Goal: Check status: Check status

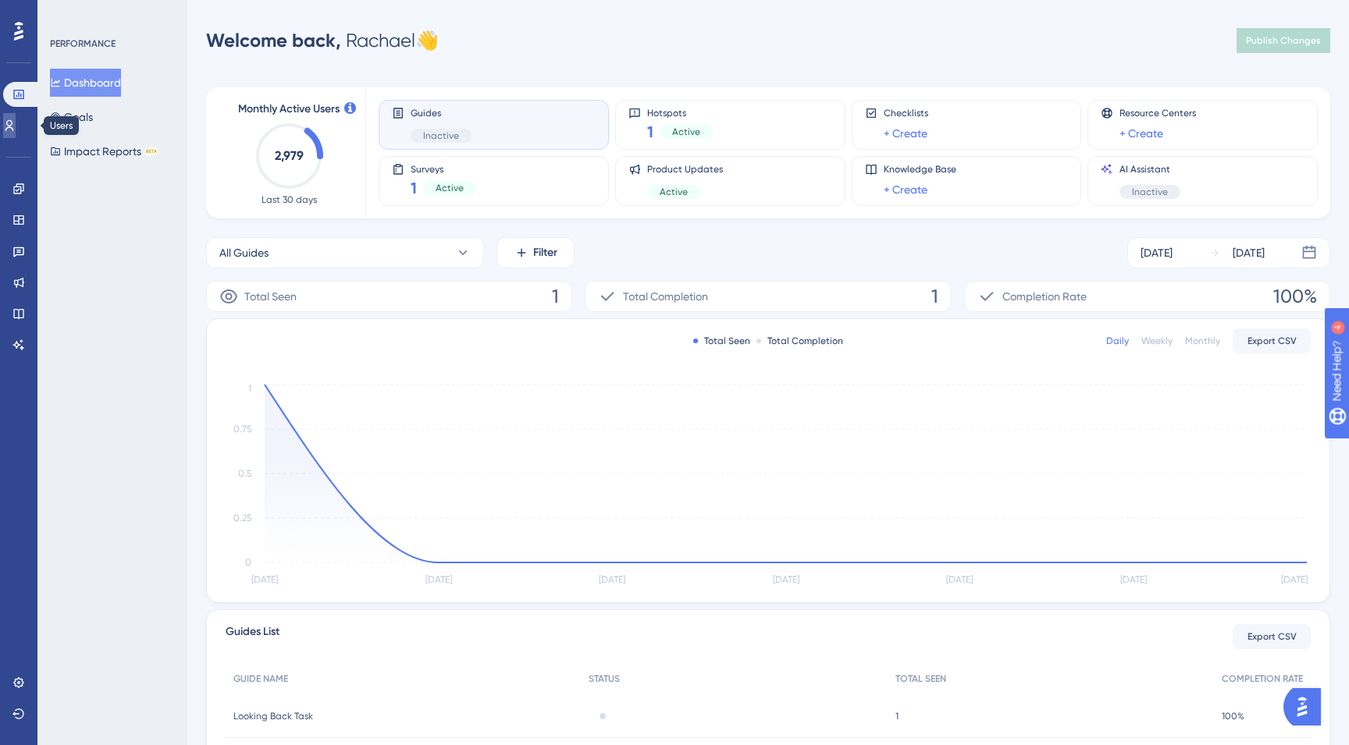
click at [14, 130] on icon at bounding box center [9, 125] width 12 height 12
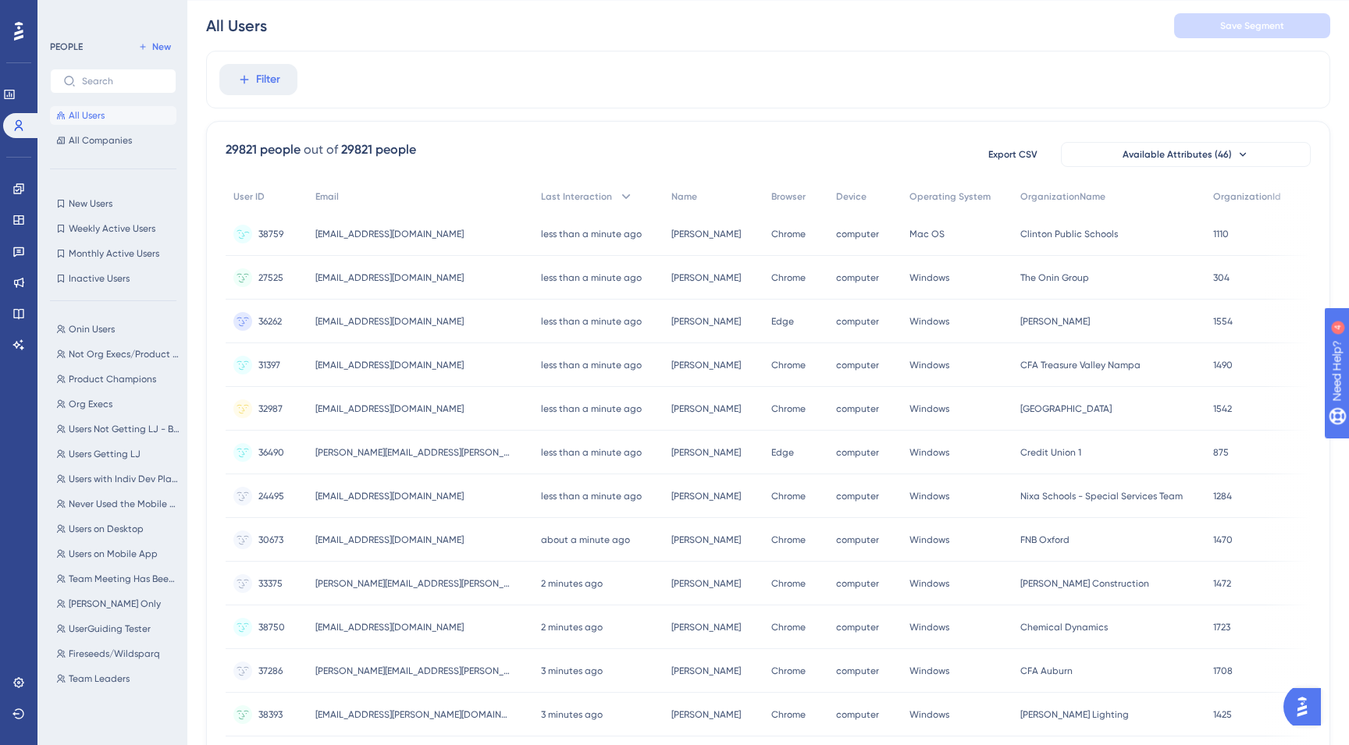
scroll to position [44, 0]
click at [272, 73] on span "Filter" at bounding box center [268, 78] width 24 height 19
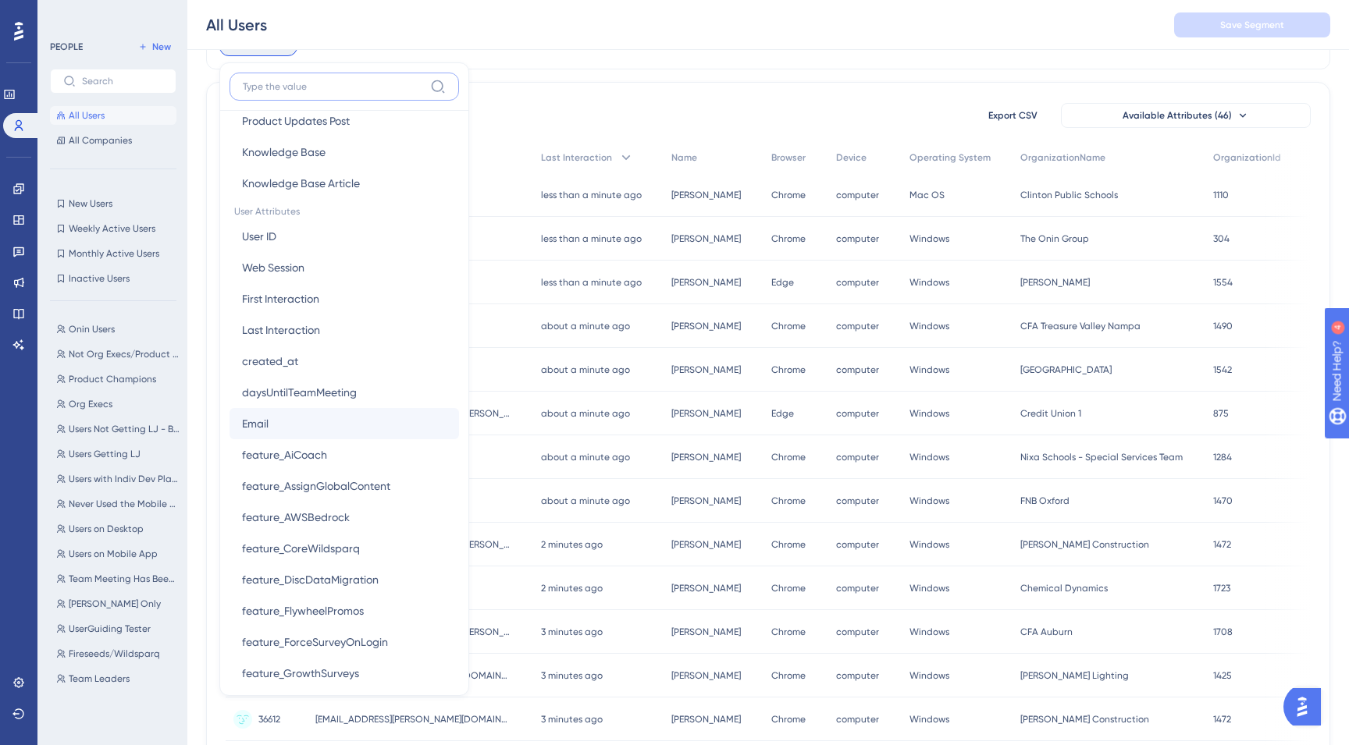
scroll to position [619, 0]
click at [273, 364] on span "created_at" at bounding box center [270, 363] width 56 height 19
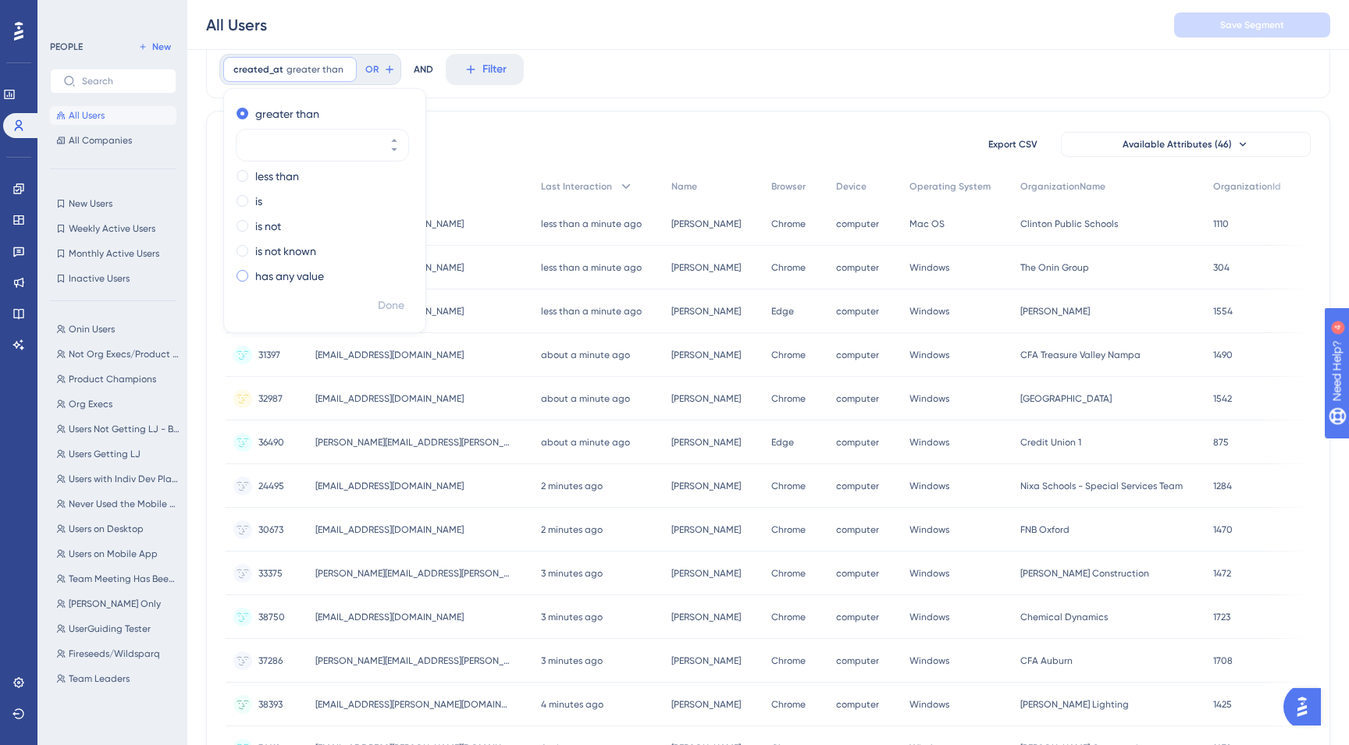
scroll to position [38, 0]
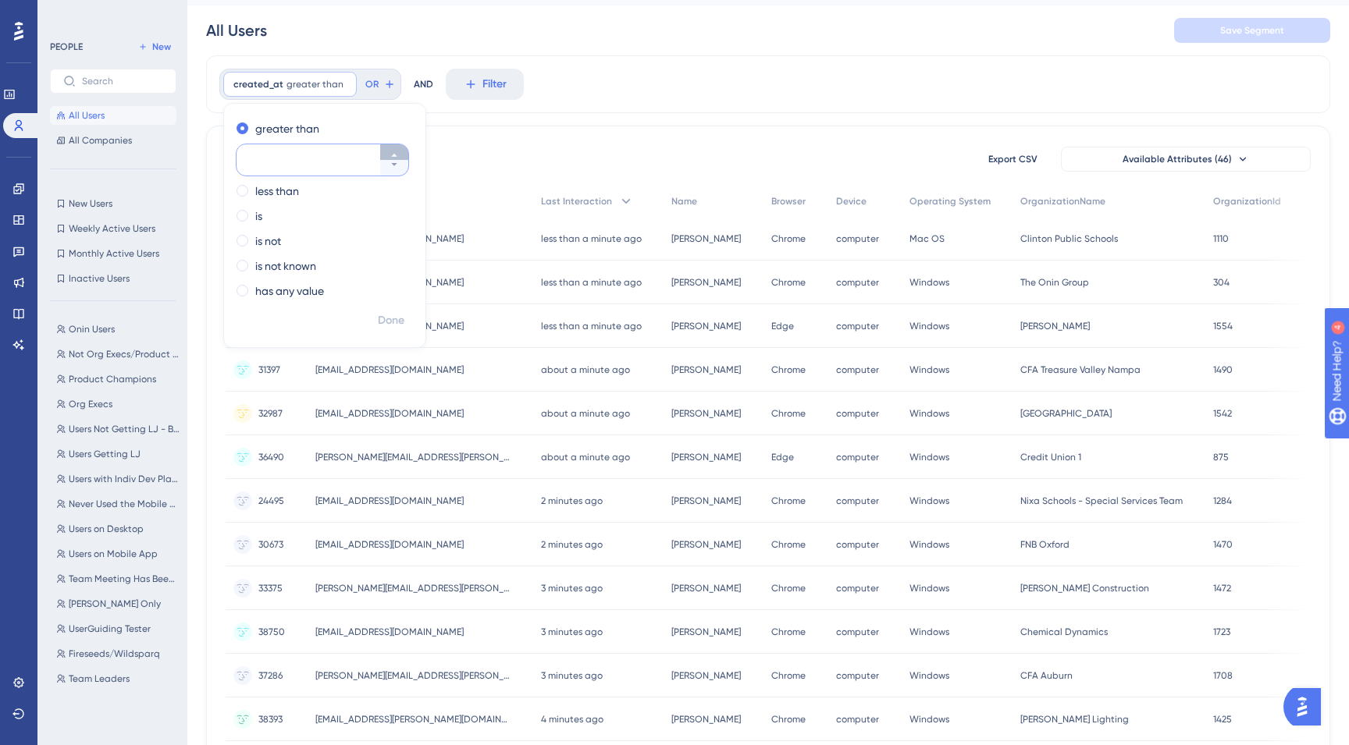
click at [395, 151] on icon at bounding box center [393, 155] width 9 height 9
click at [398, 172] on button "2" at bounding box center [394, 168] width 28 height 16
click at [398, 172] on button "1" at bounding box center [394, 168] width 28 height 16
type input "0"
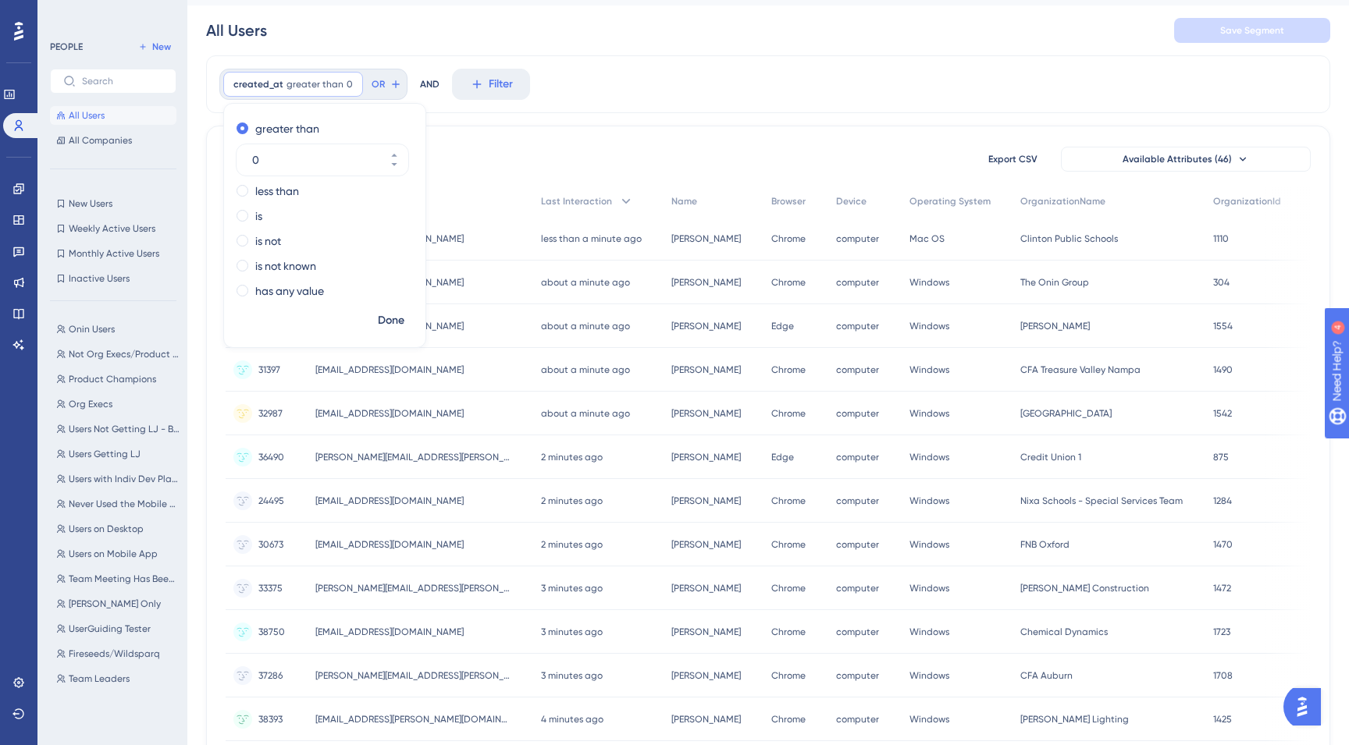
click at [493, 138] on div "29821 people out of 29821 people Export CSV Available Attributes (46) User ID E…" at bounding box center [768, 643] width 1124 height 1035
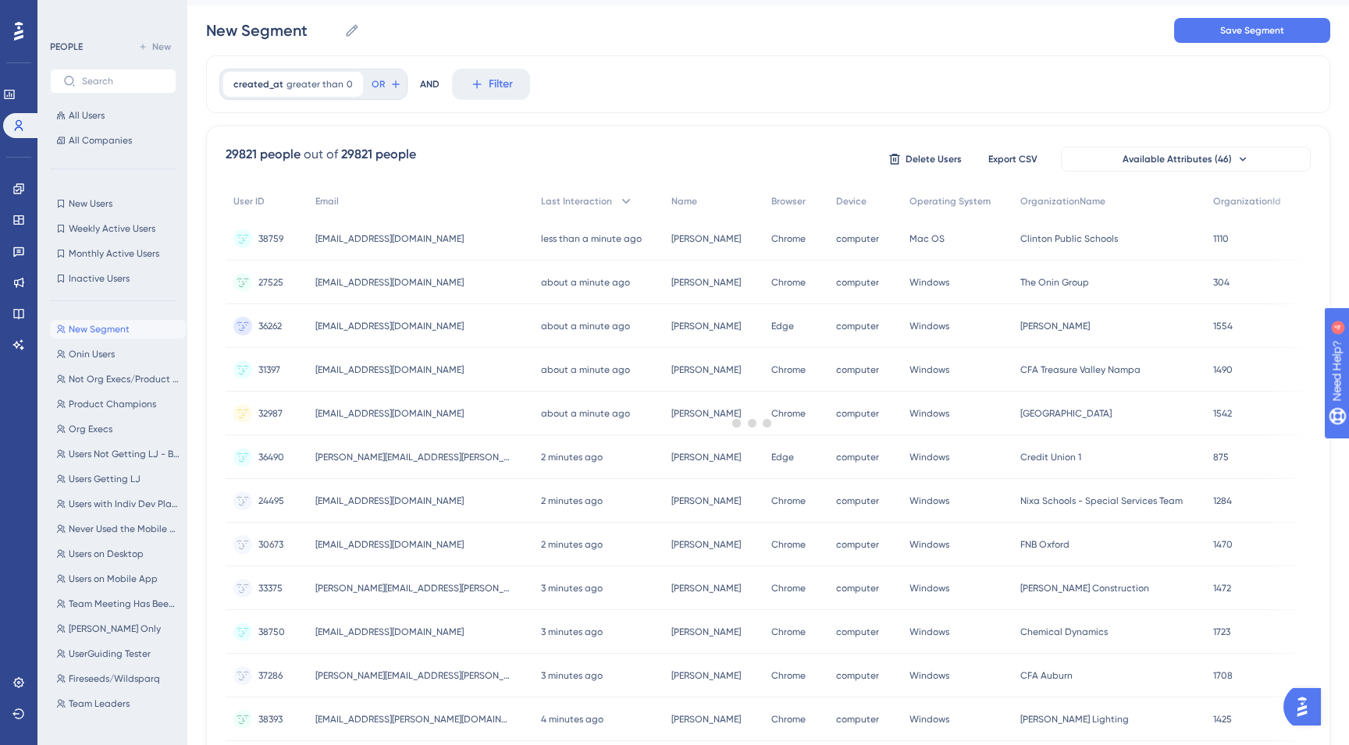
scroll to position [0, 0]
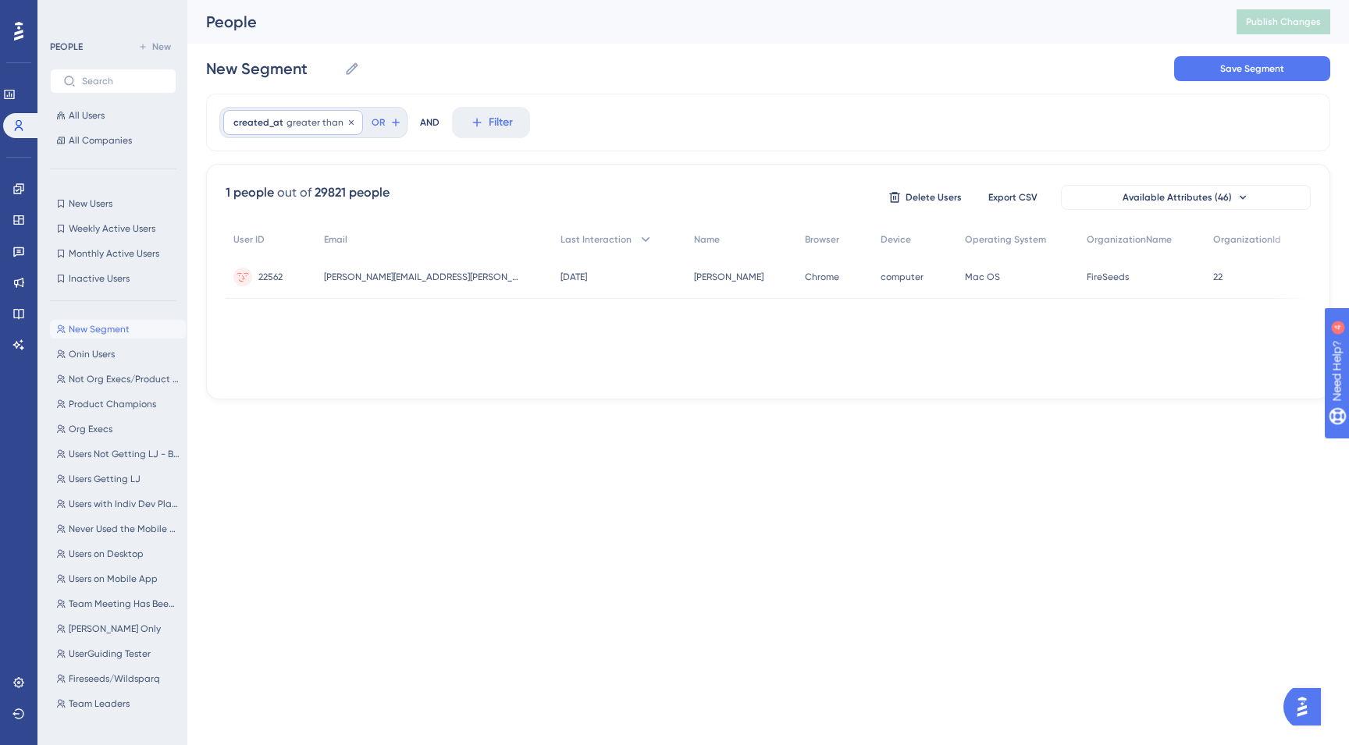
click at [325, 123] on span "greater than" at bounding box center [314, 122] width 57 height 12
click at [414, 82] on div "New Segment New Segment Save Segment" at bounding box center [768, 69] width 1124 height 50
click at [480, 126] on button "Filter" at bounding box center [491, 122] width 78 height 31
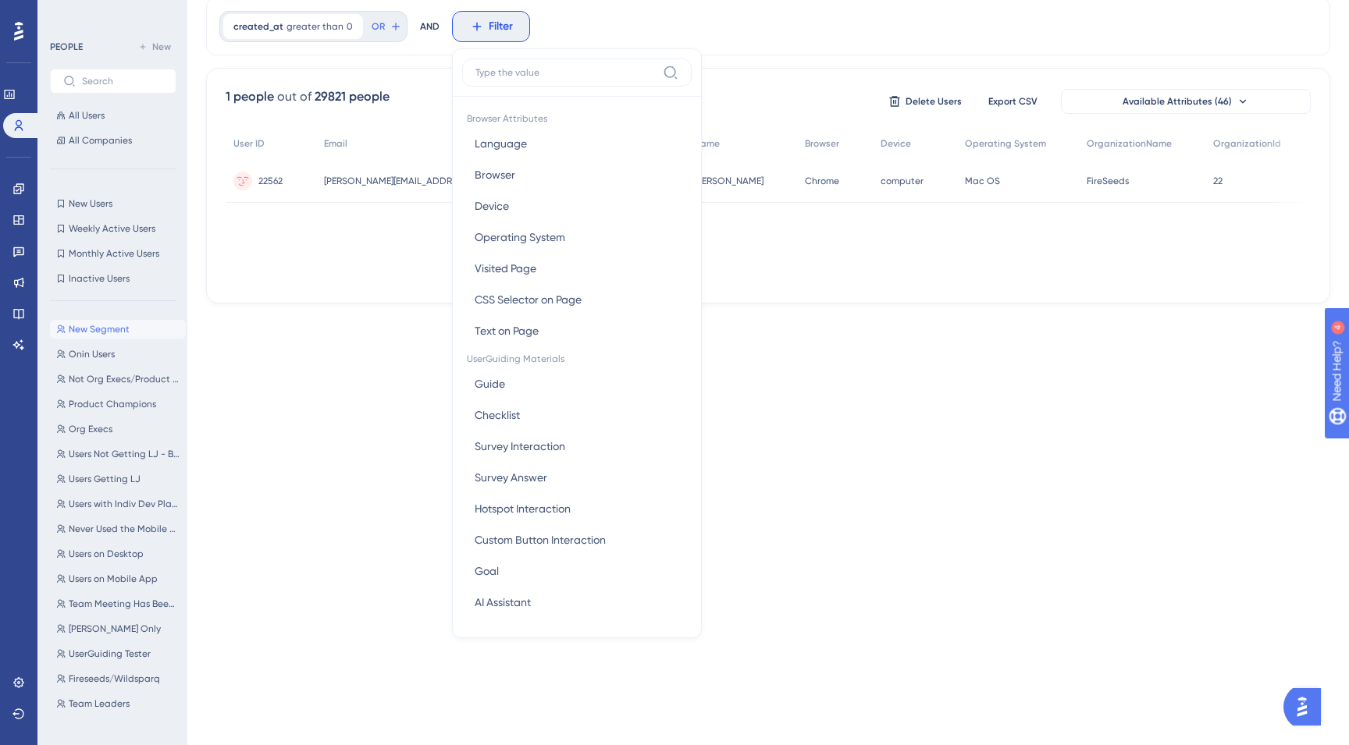
click at [16, 34] on icon at bounding box center [18, 31] width 9 height 19
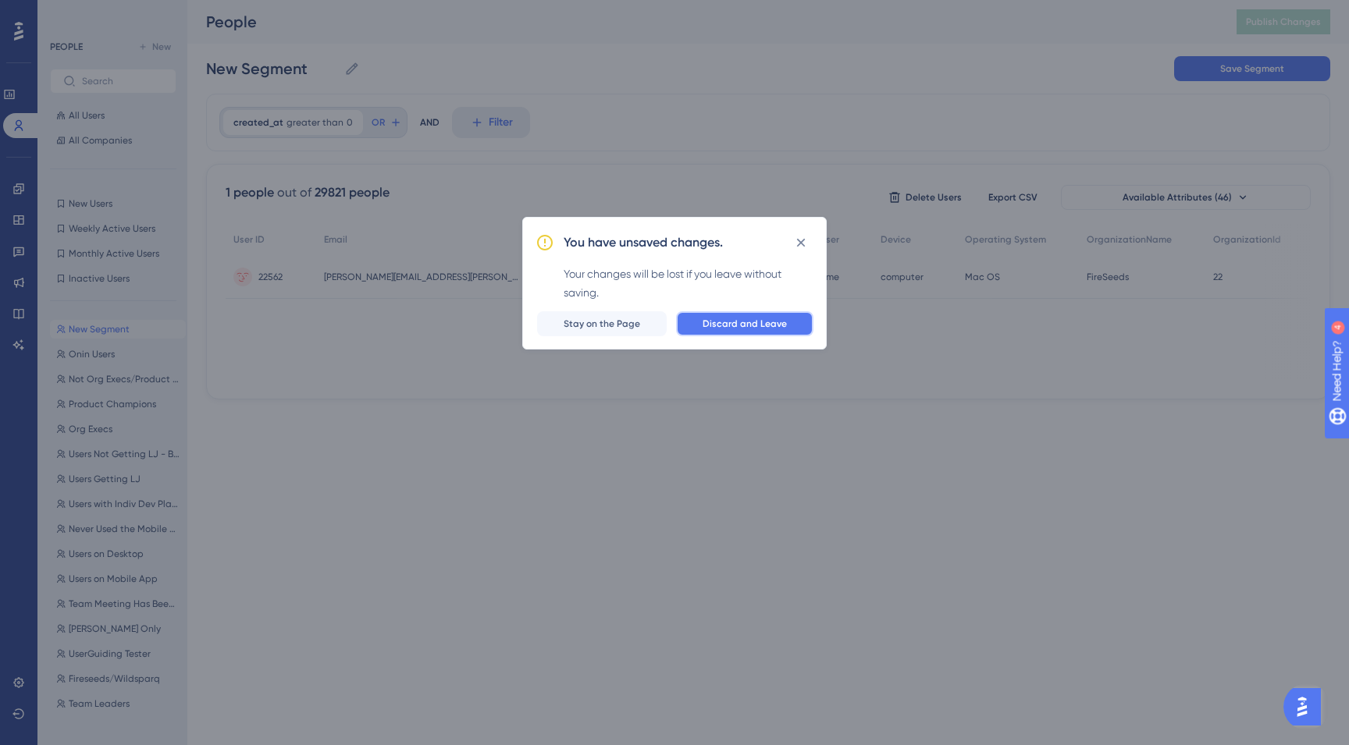
click at [731, 329] on button "Discard and Leave" at bounding box center [744, 323] width 137 height 25
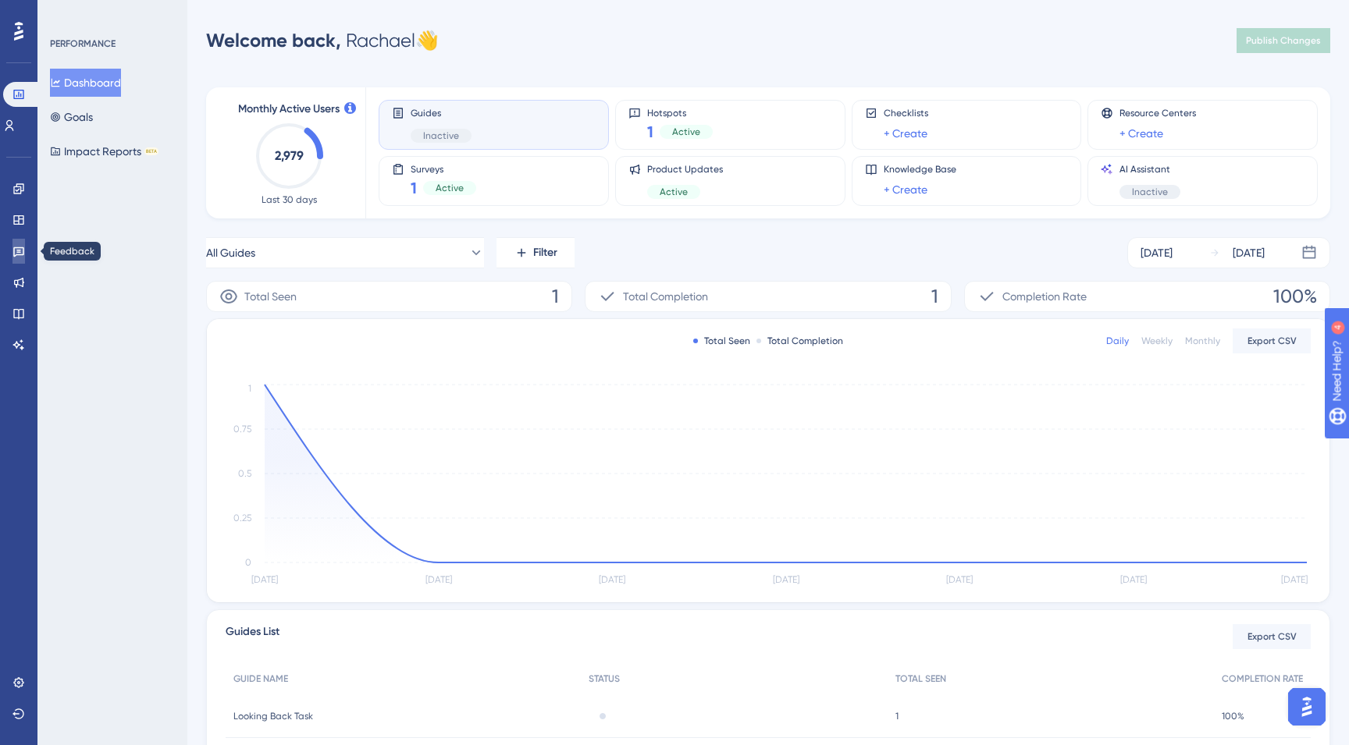
click at [19, 252] on icon at bounding box center [18, 252] width 11 height 10
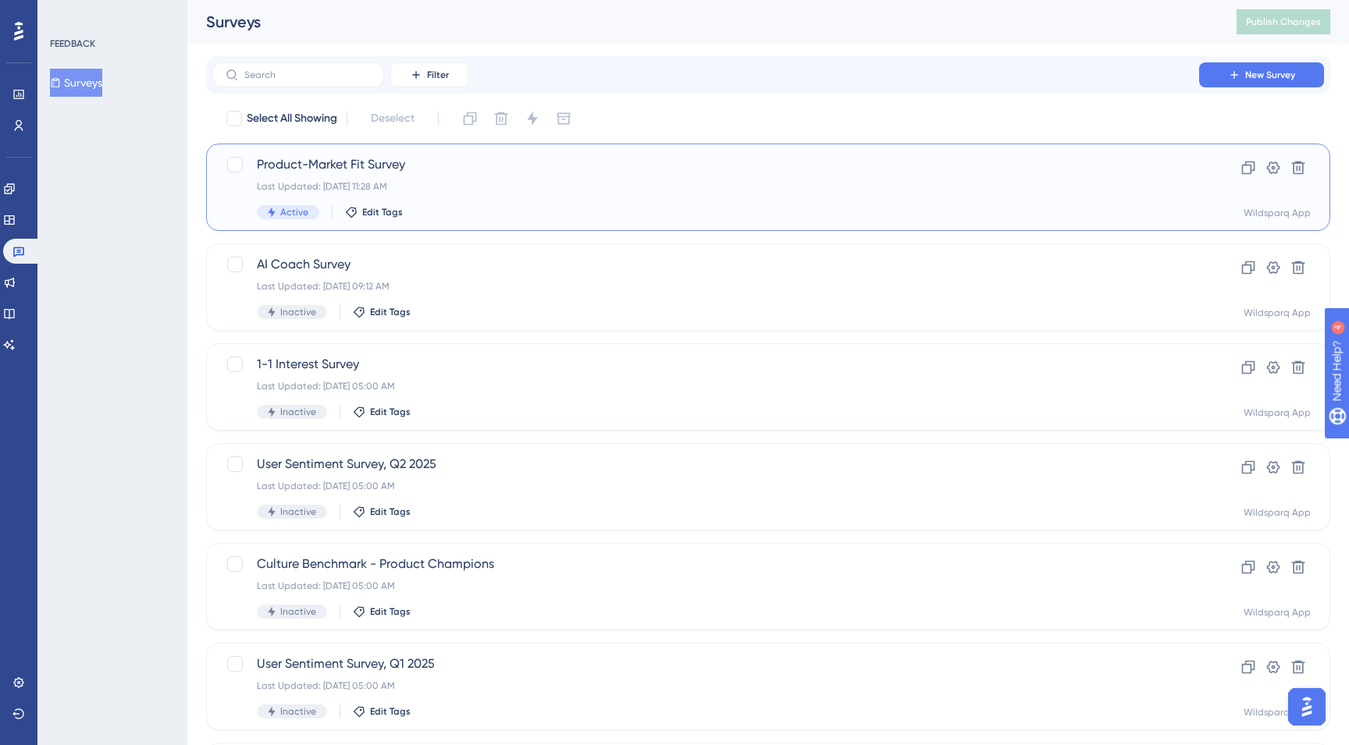
click at [502, 190] on div "Last Updated: Aug 21 2025, 11:28 AM" at bounding box center [706, 186] width 898 height 12
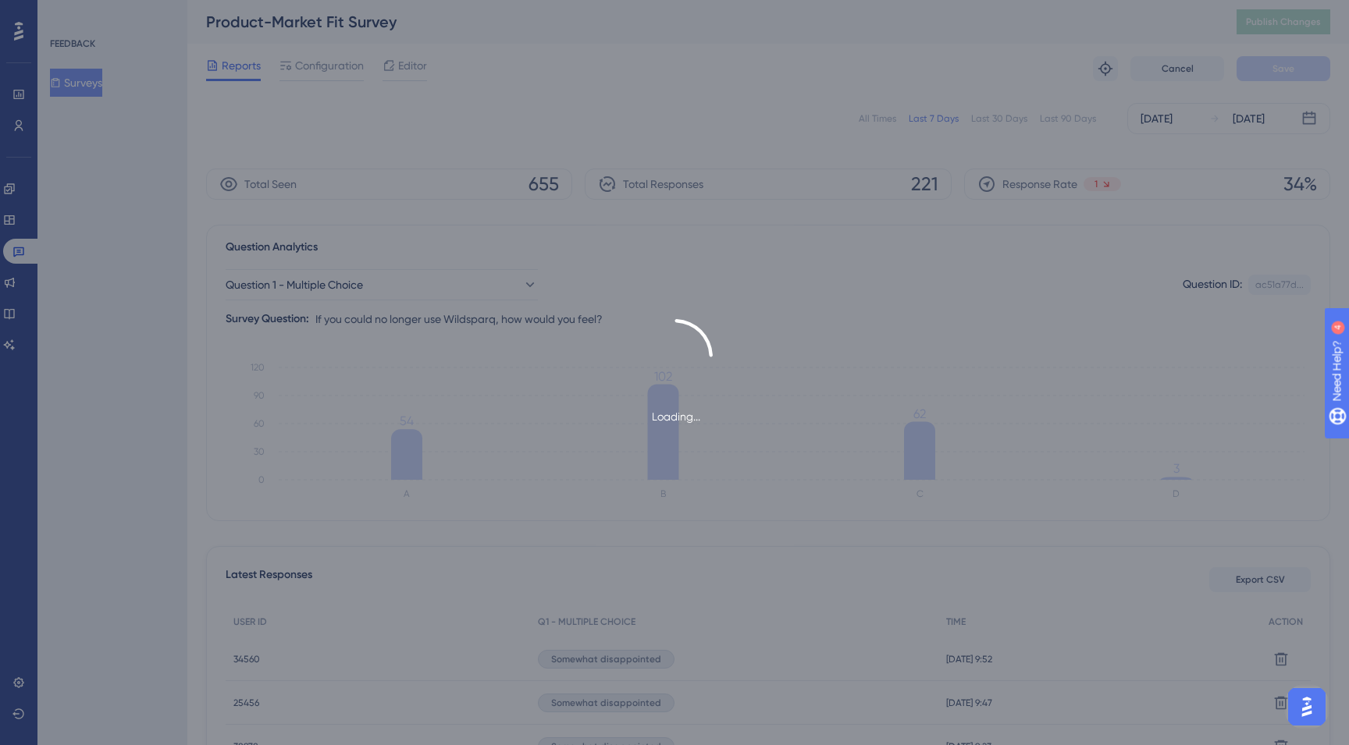
click at [883, 116] on div "Loading..." at bounding box center [674, 372] width 1349 height 745
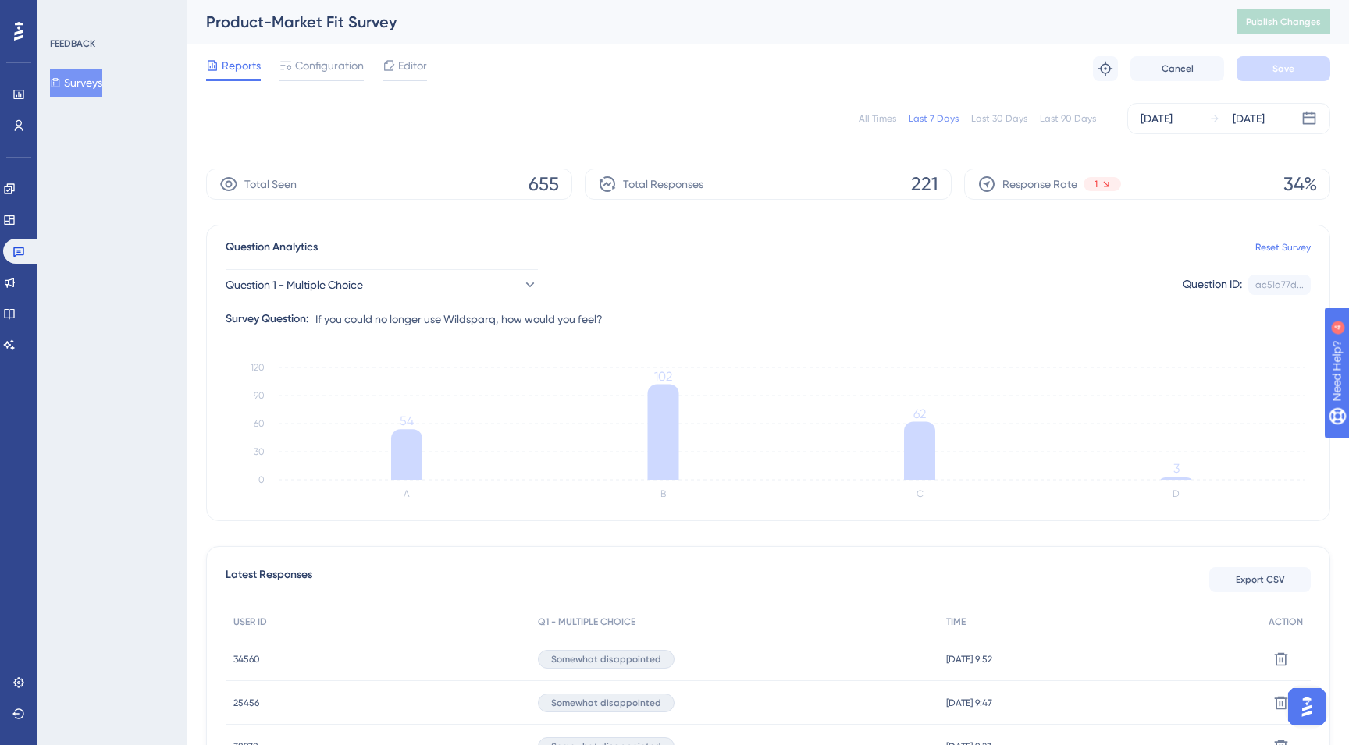
click at [879, 119] on div "All Times" at bounding box center [877, 118] width 37 height 12
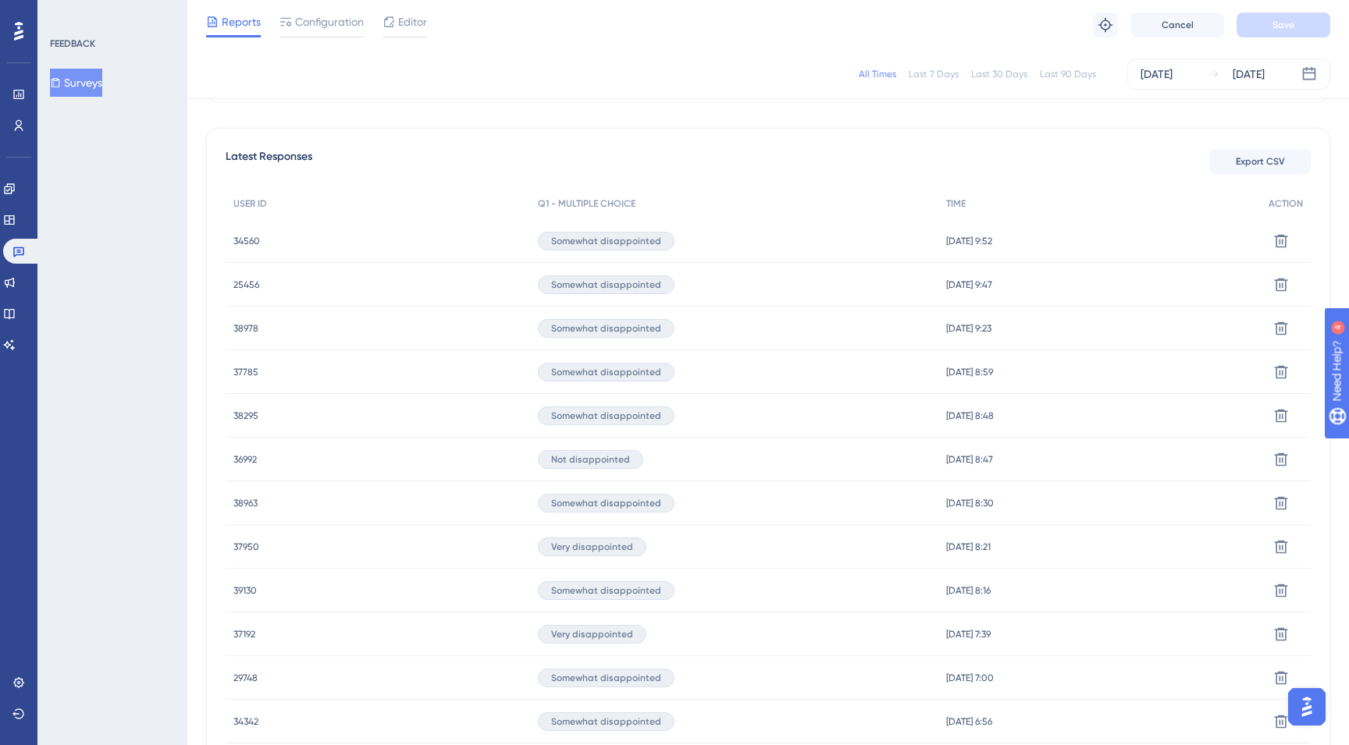
scroll to position [432, 0]
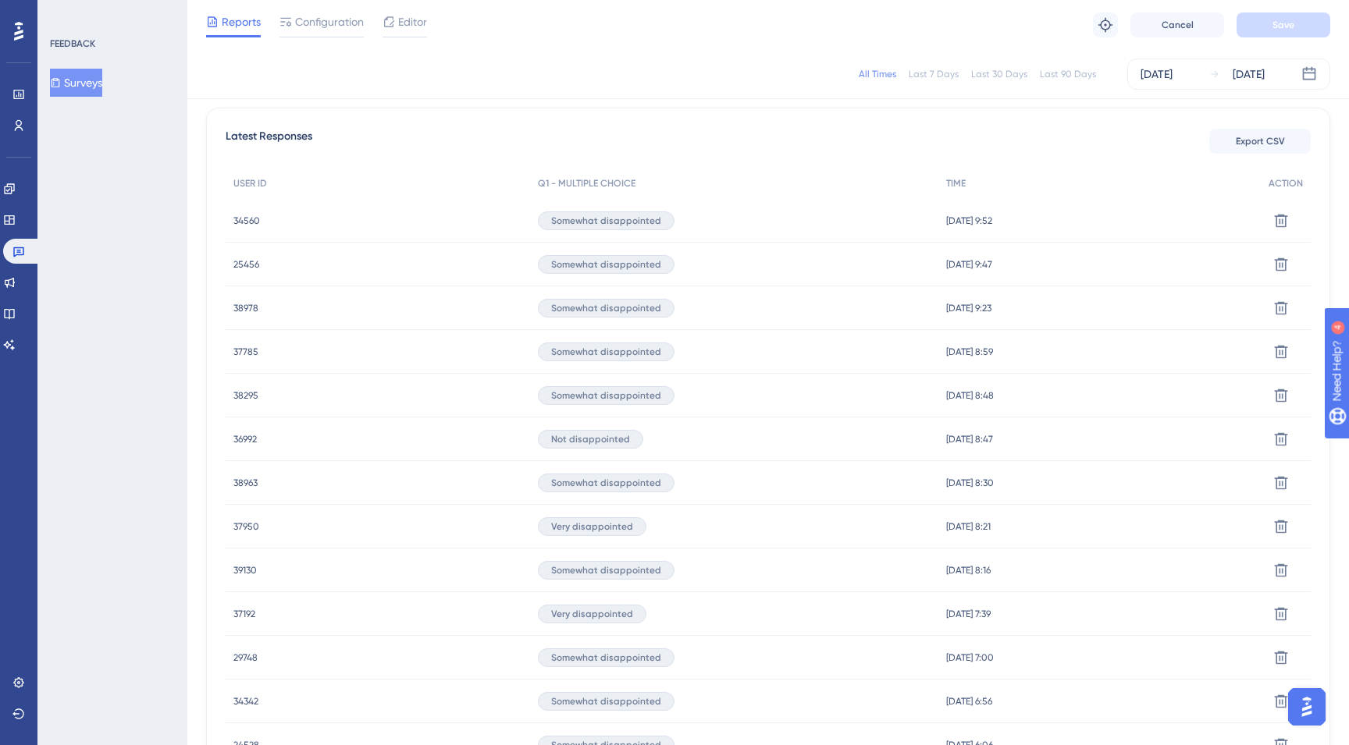
click at [238, 433] on span "36992" at bounding box center [244, 439] width 23 height 12
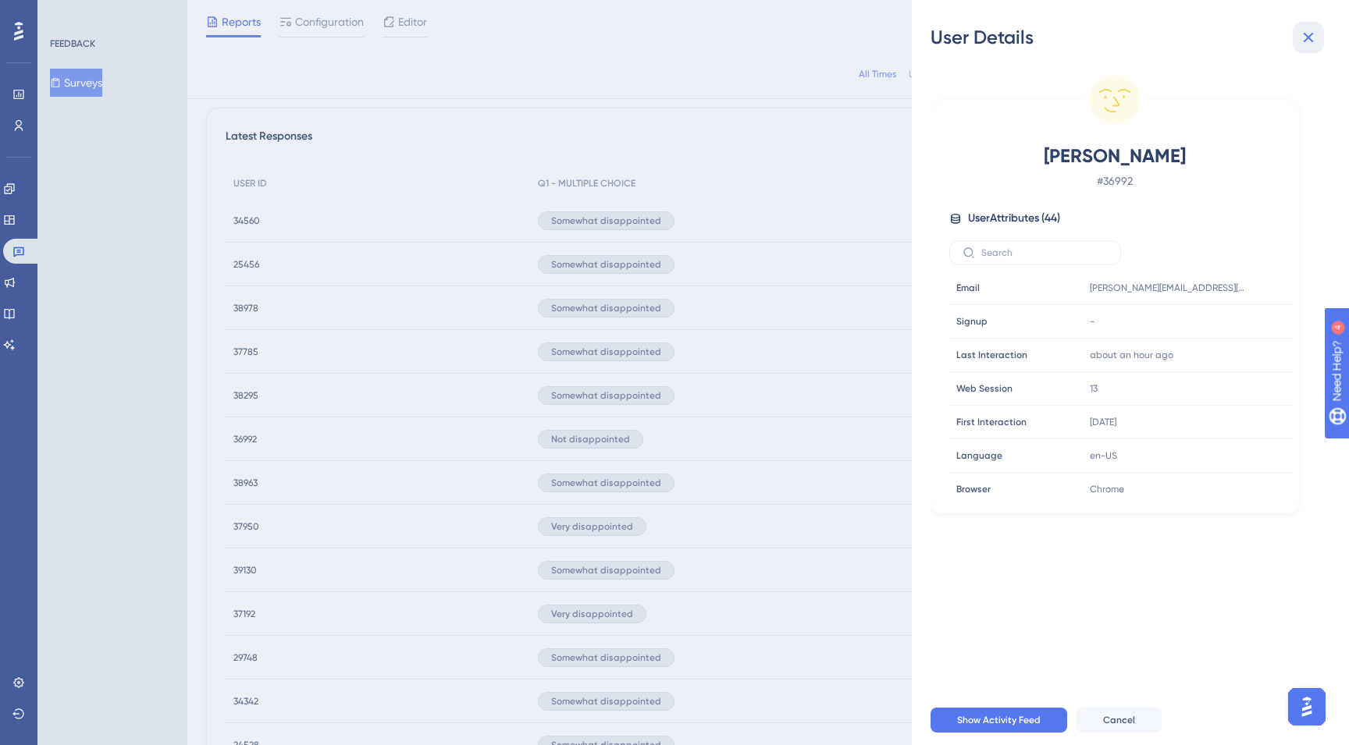
click at [1309, 34] on icon at bounding box center [1308, 37] width 19 height 19
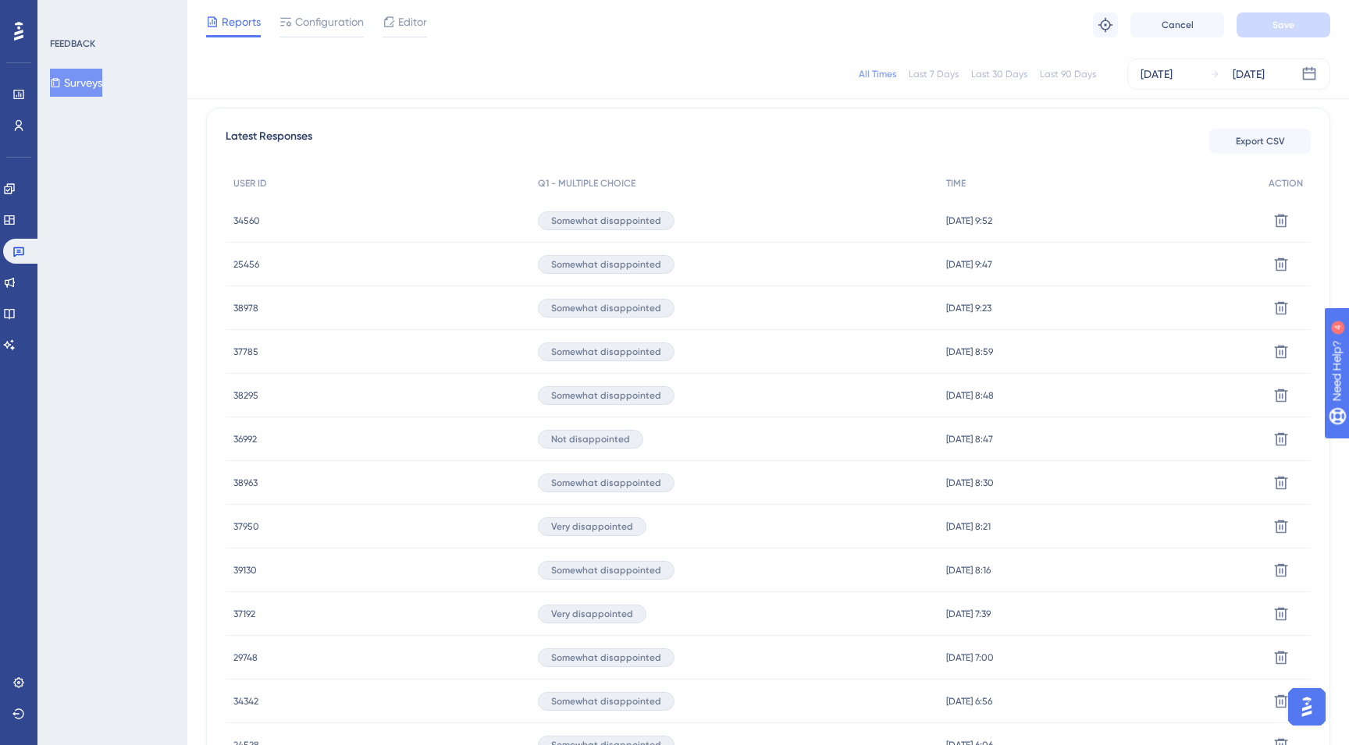
click at [243, 432] on div "36992 36992" at bounding box center [244, 440] width 23 height 44
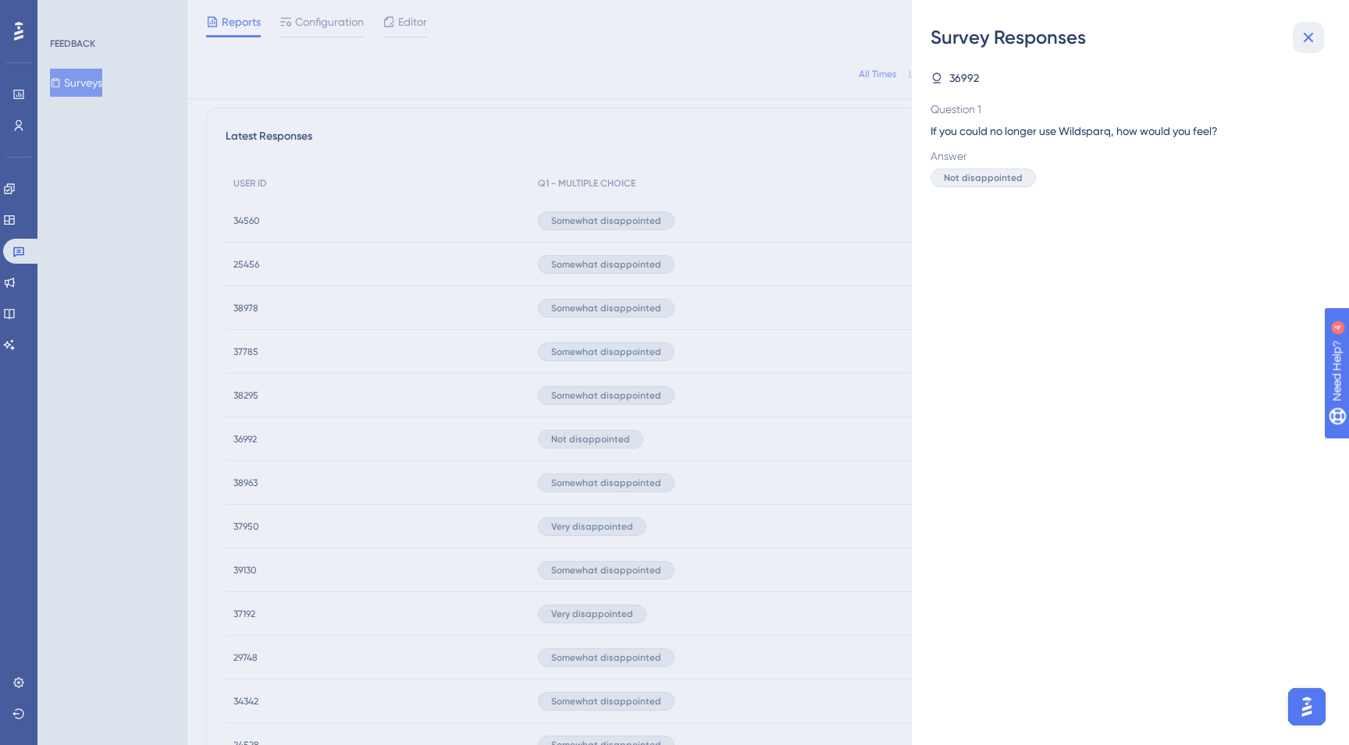
click at [1312, 33] on icon at bounding box center [1308, 38] width 10 height 10
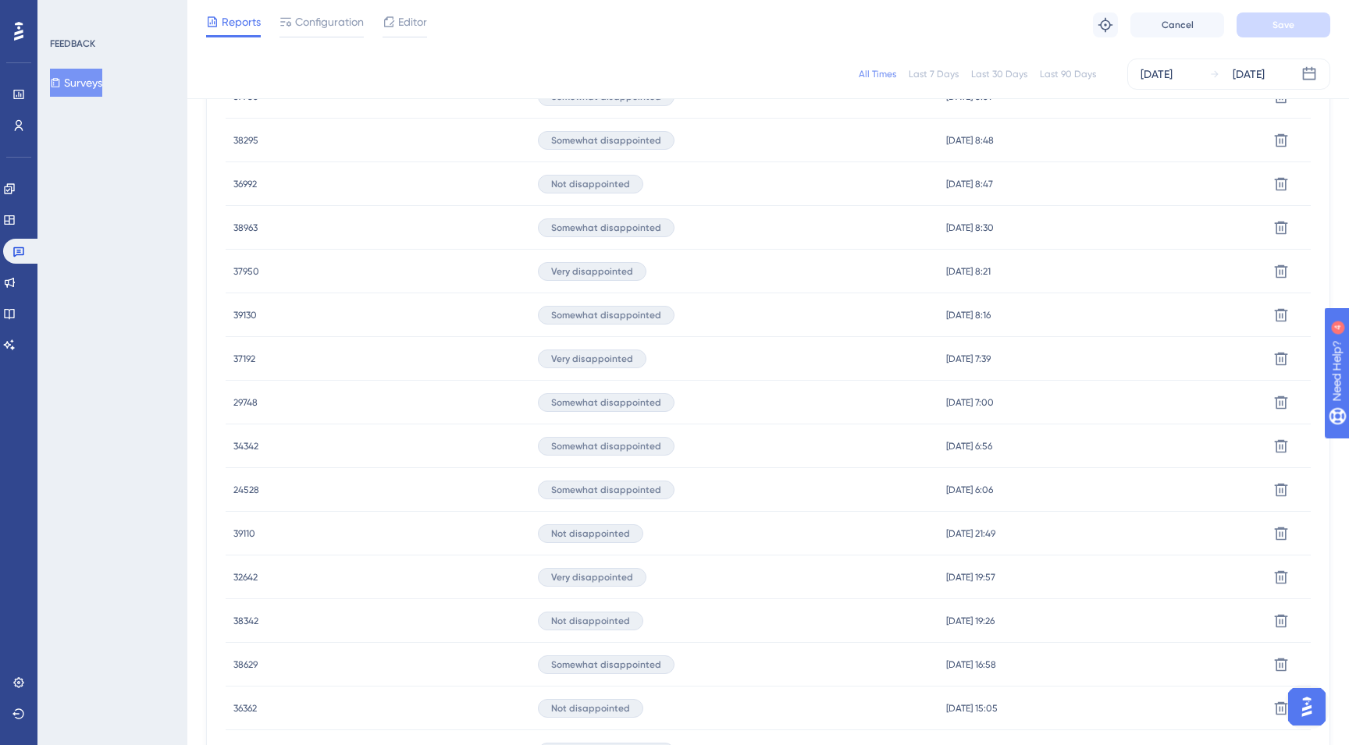
scroll to position [728, 0]
click at [243, 492] on span "39110" at bounding box center [244, 493] width 22 height 12
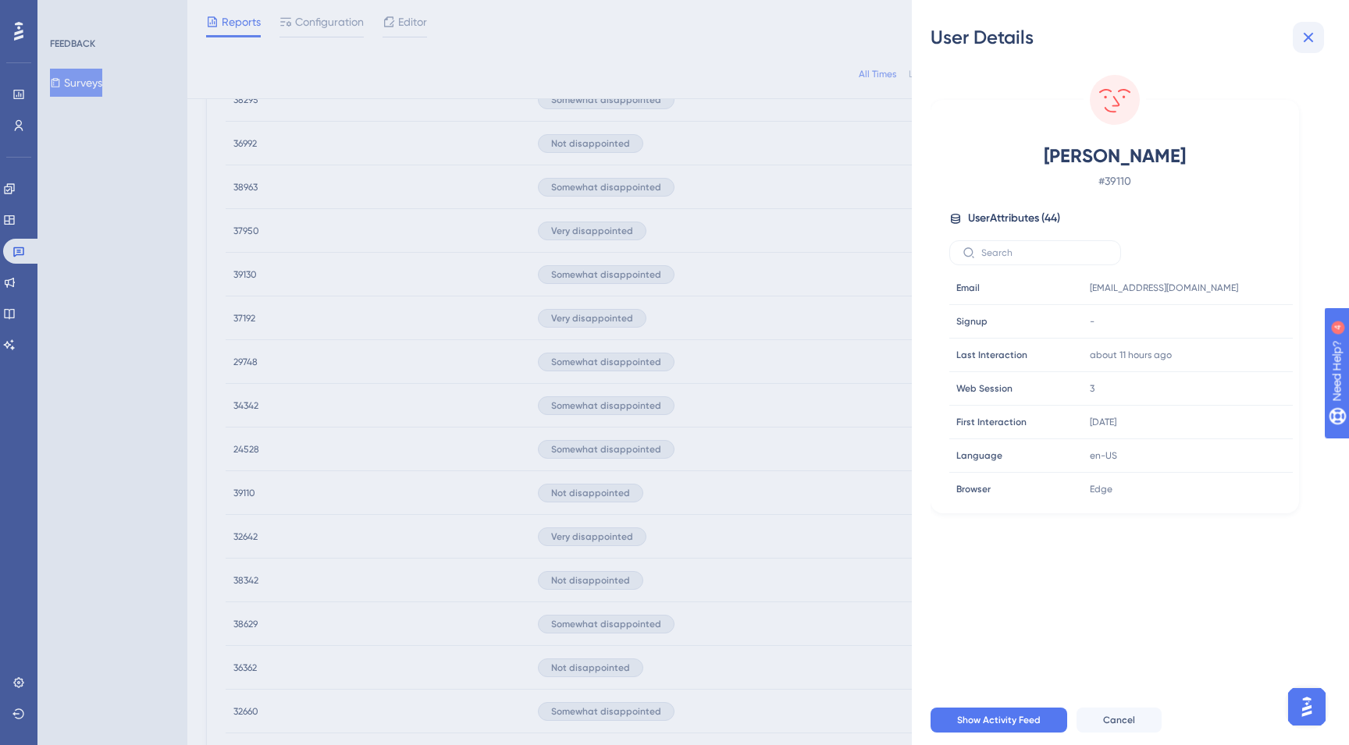
click at [1312, 38] on icon at bounding box center [1308, 37] width 19 height 19
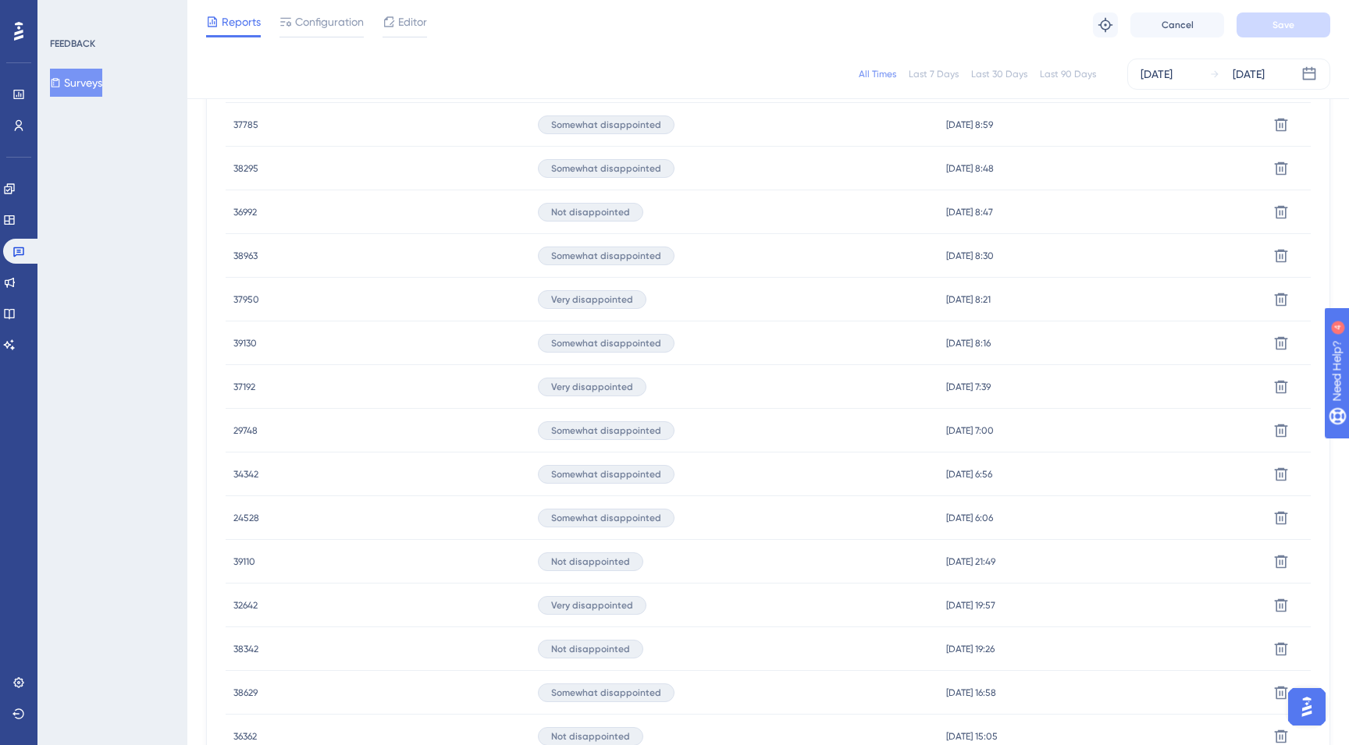
scroll to position [689, 0]
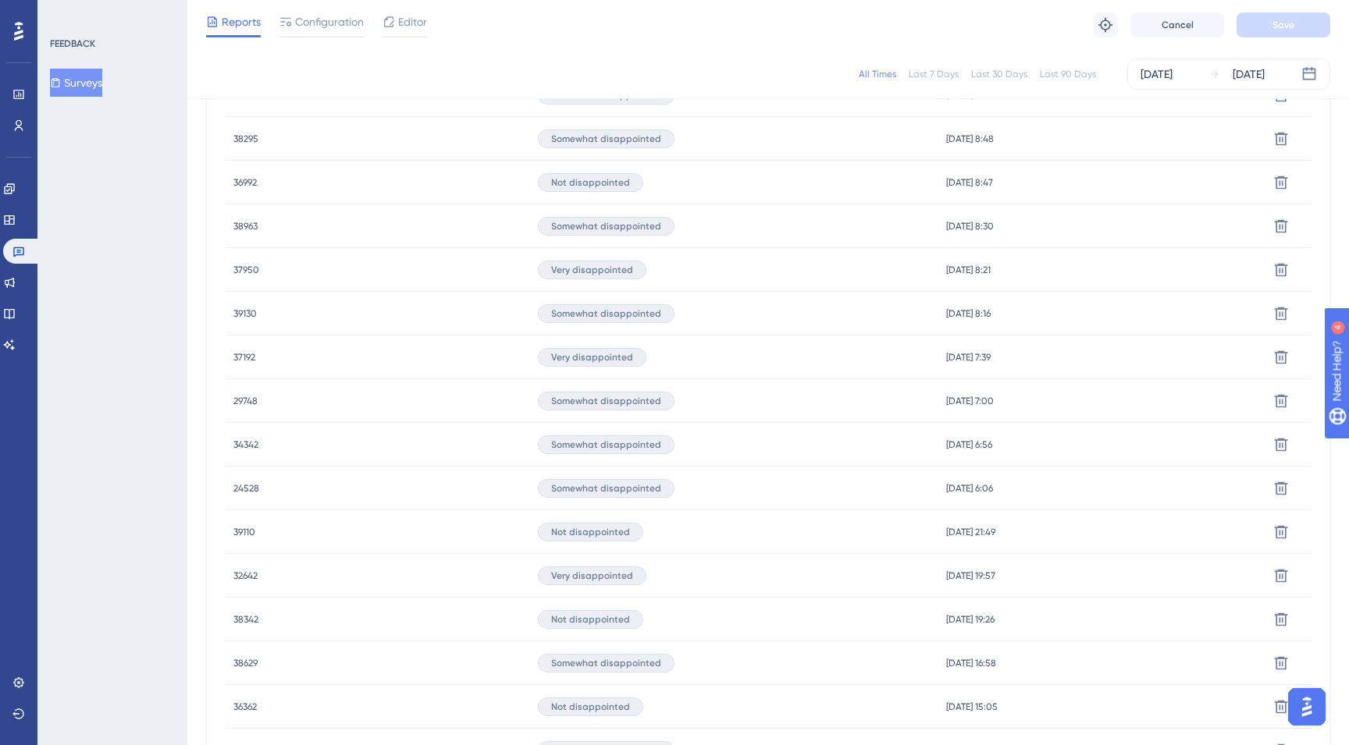
click at [244, 529] on span "39110" at bounding box center [244, 532] width 22 height 12
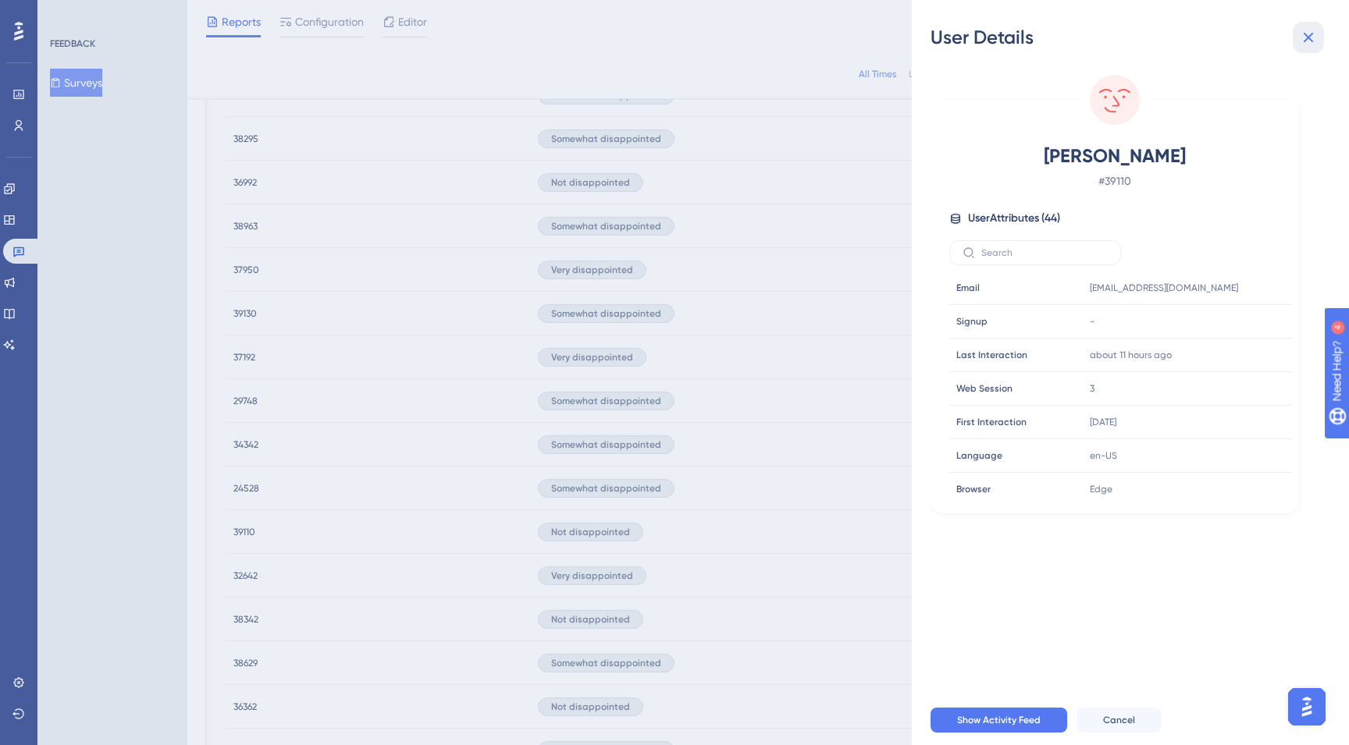
click at [1312, 41] on icon at bounding box center [1308, 37] width 19 height 19
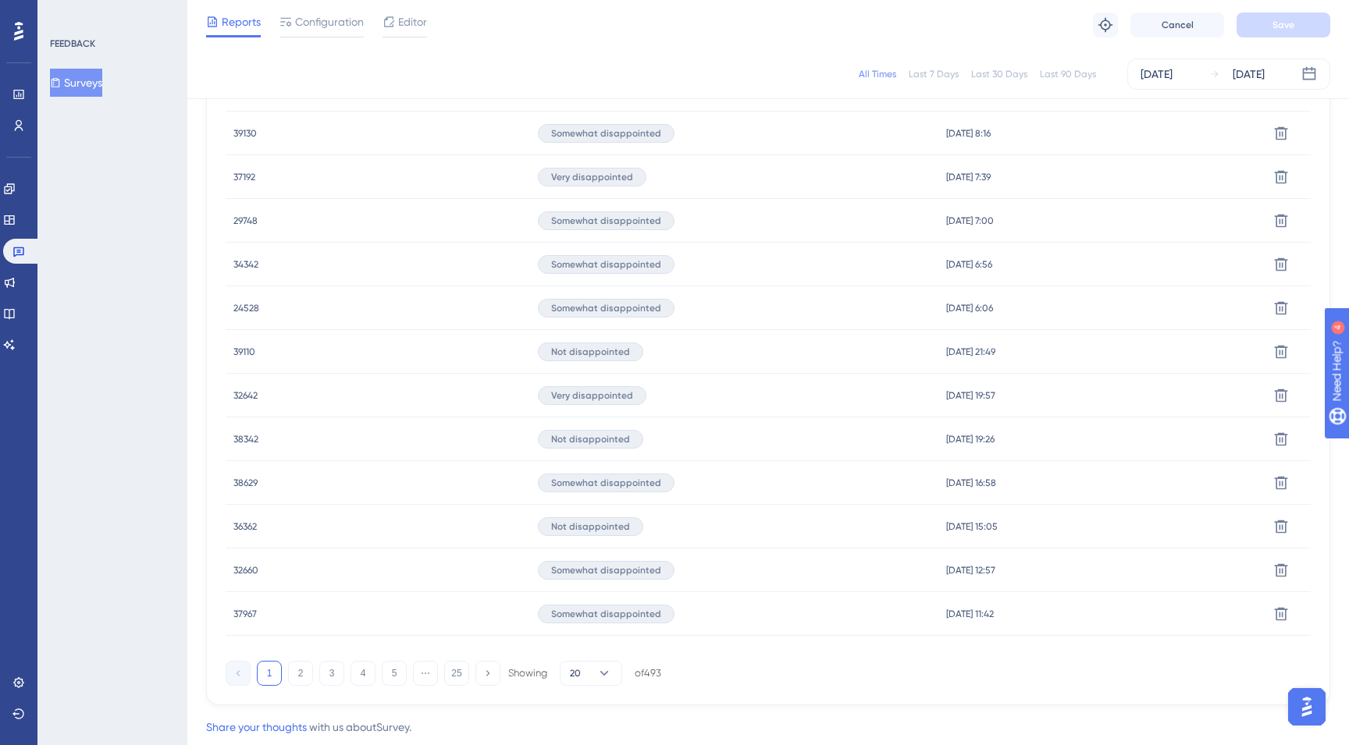
scroll to position [911, 0]
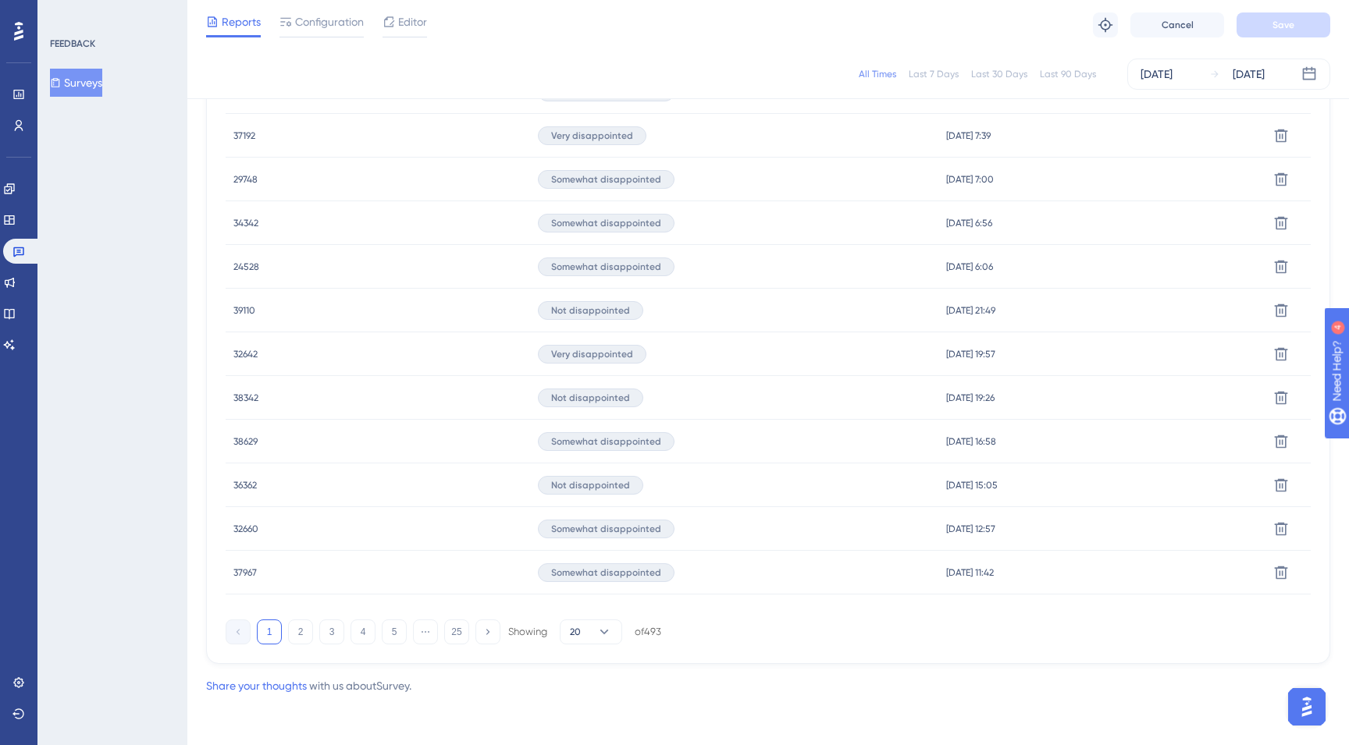
click at [247, 485] on span "36362" at bounding box center [244, 485] width 23 height 12
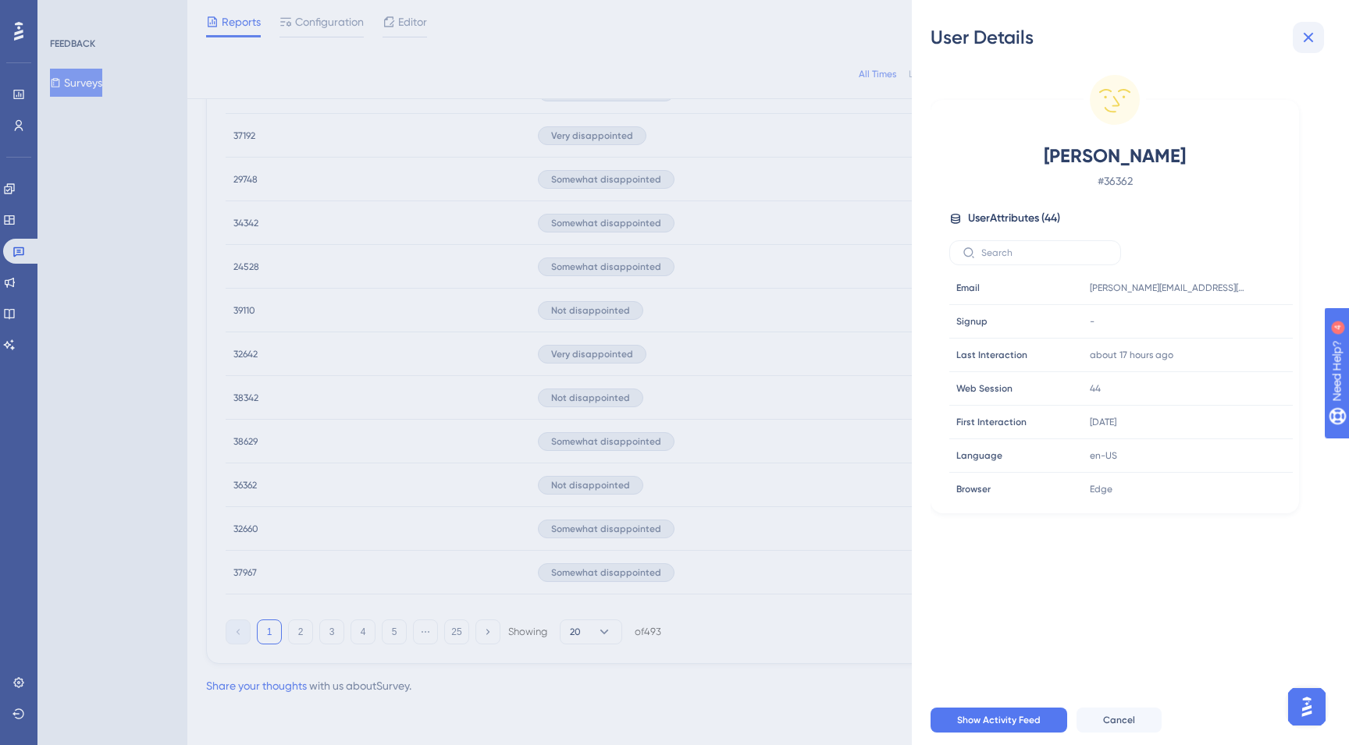
click at [1307, 30] on icon at bounding box center [1308, 37] width 19 height 19
